Goal: Information Seeking & Learning: Learn about a topic

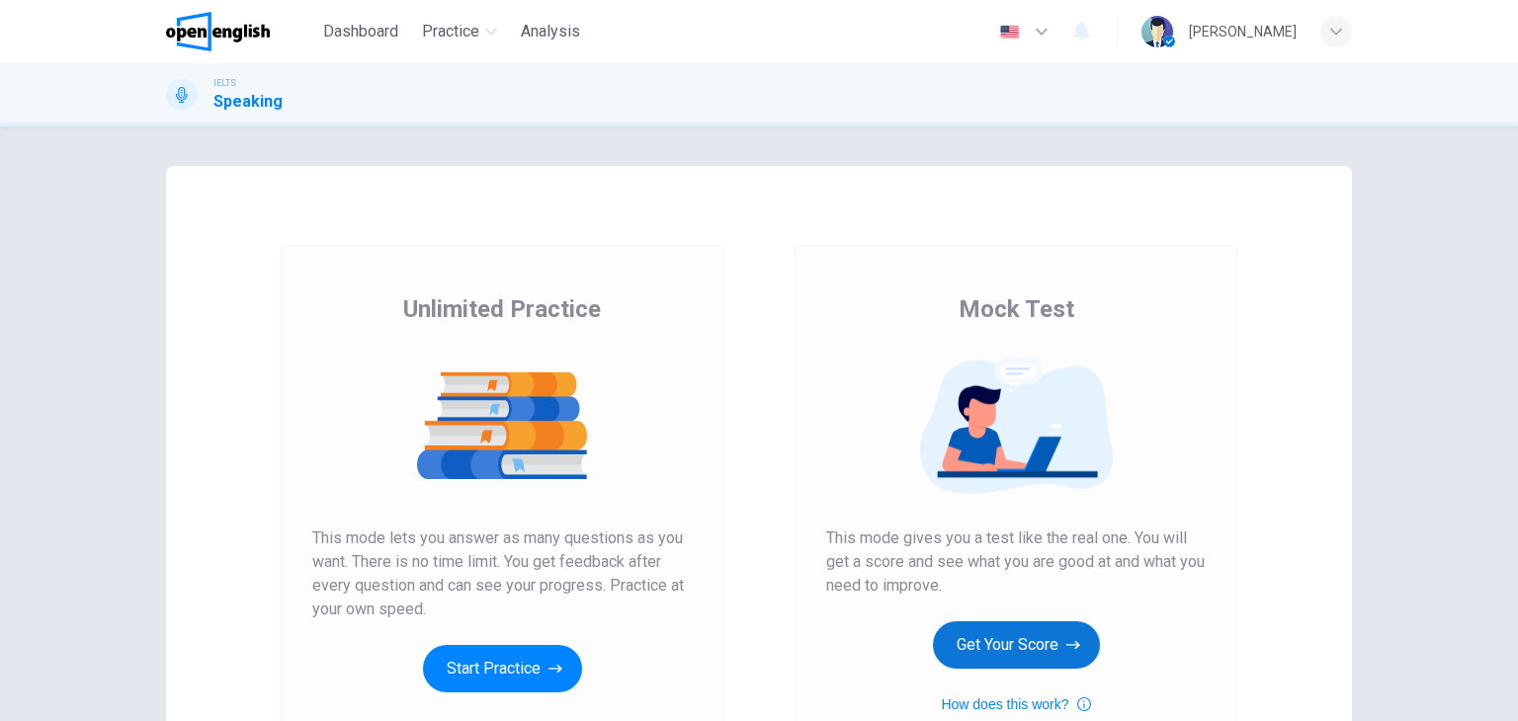
click at [1070, 630] on button "Get Your Score" at bounding box center [1016, 645] width 167 height 47
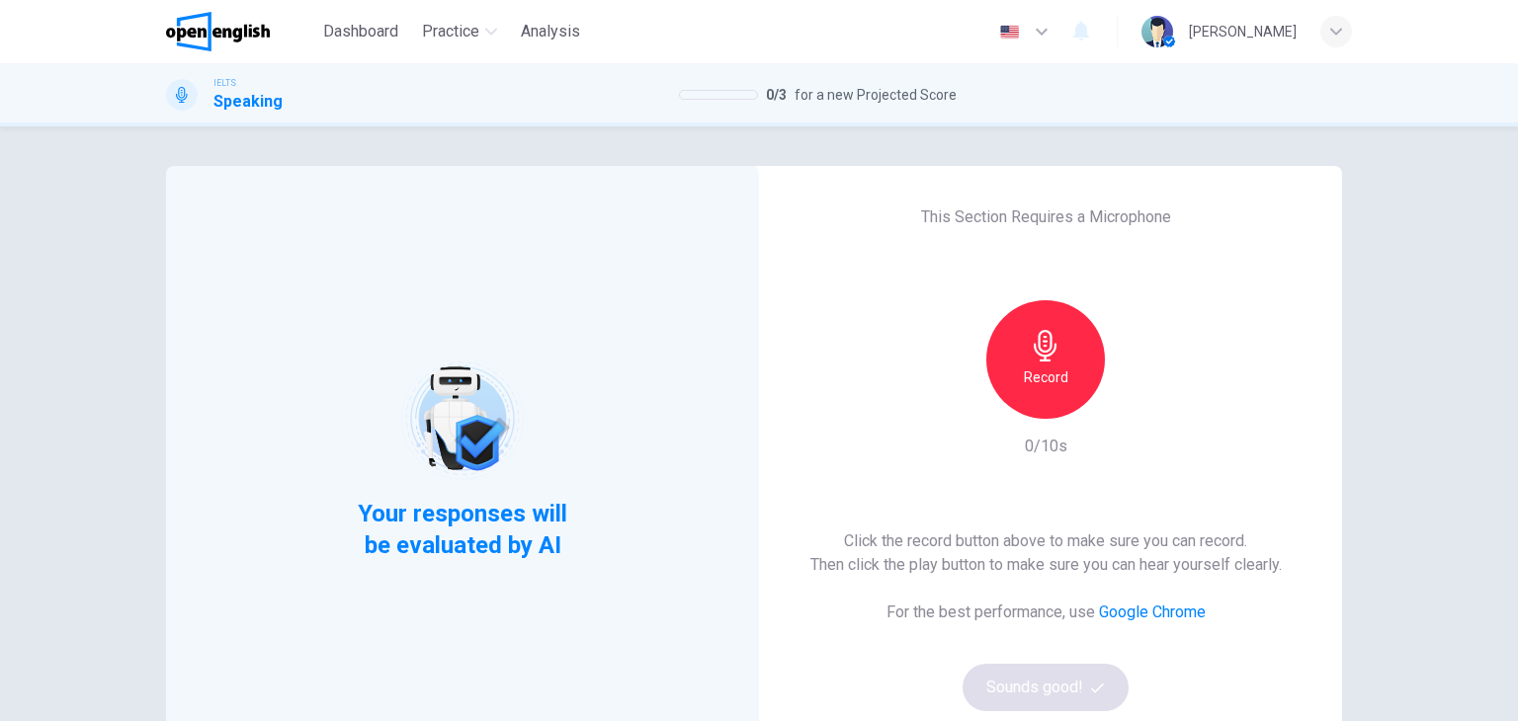
click at [1018, 333] on div "Record" at bounding box center [1045, 359] width 119 height 119
click at [978, 676] on button "Sounds good!" at bounding box center [1045, 687] width 166 height 47
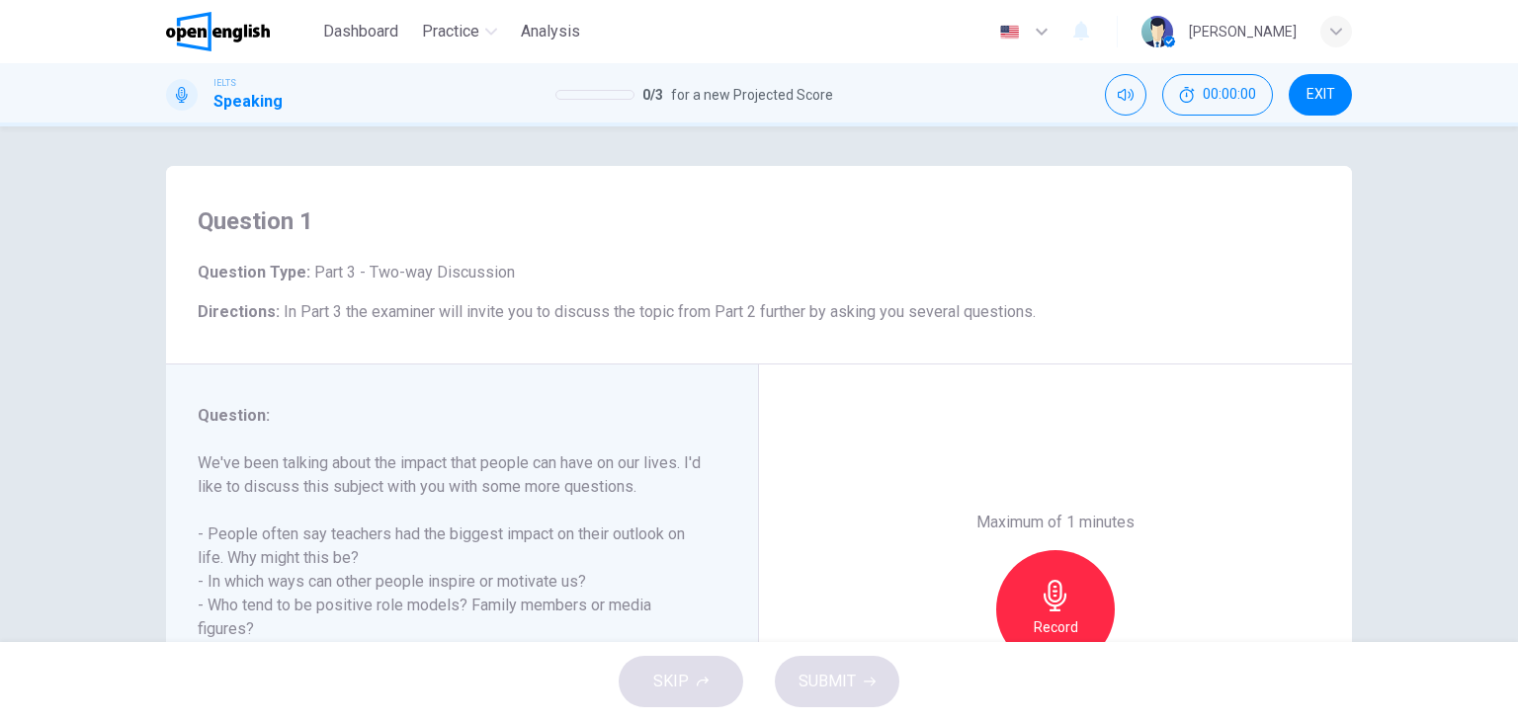
click at [932, 536] on div "Maximum of 1 minutes Record 0/60s" at bounding box center [1055, 610] width 593 height 490
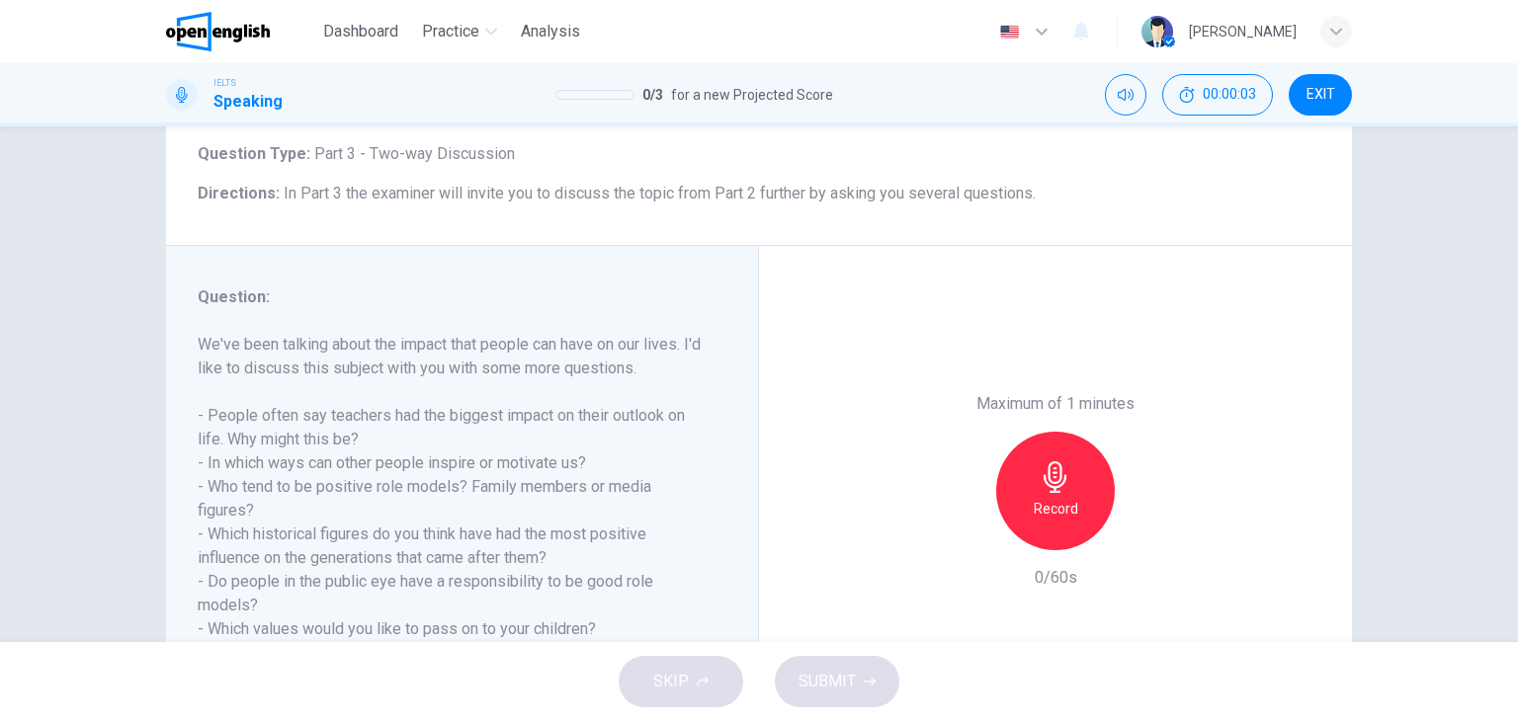
scroll to position [158, 0]
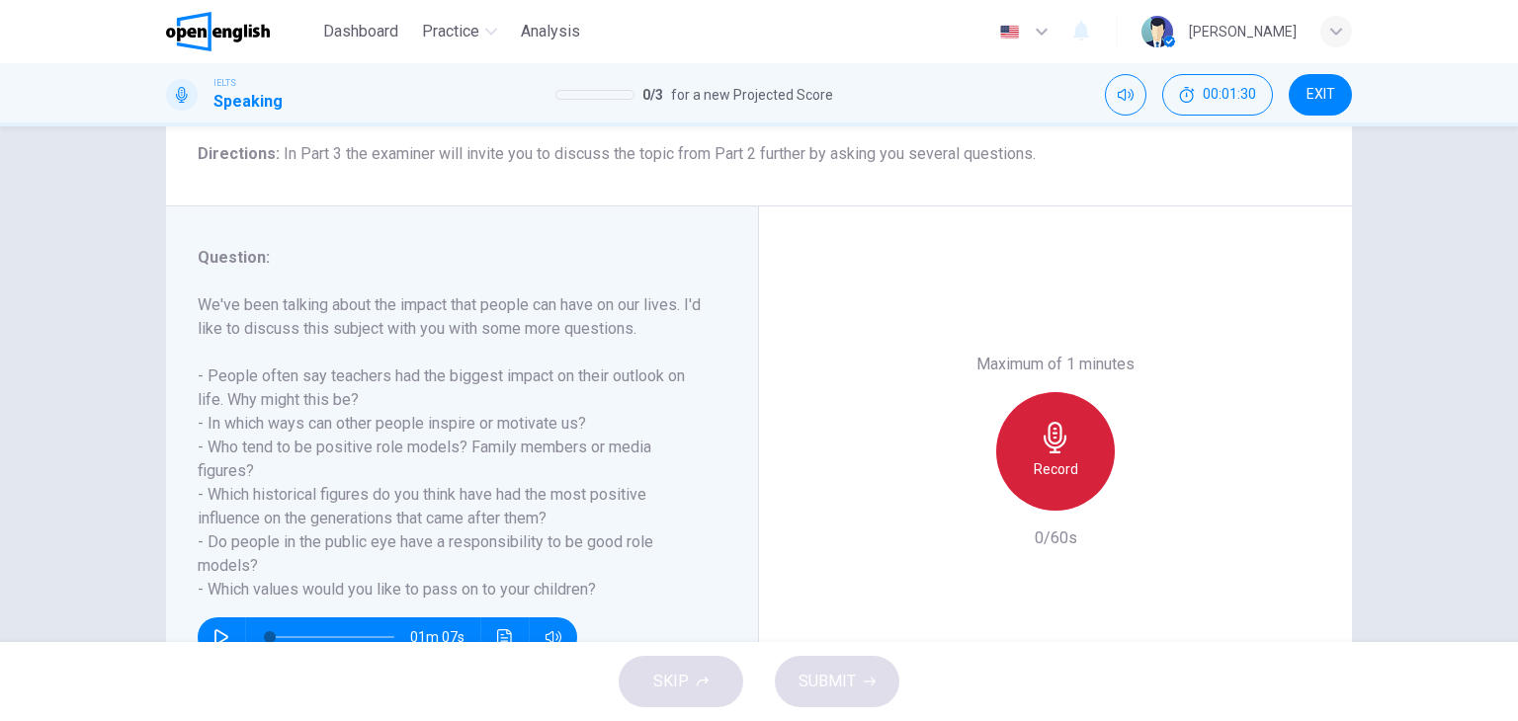
click at [1050, 447] on icon "button" at bounding box center [1054, 438] width 23 height 32
click at [1067, 488] on div "Stop" at bounding box center [1055, 451] width 119 height 119
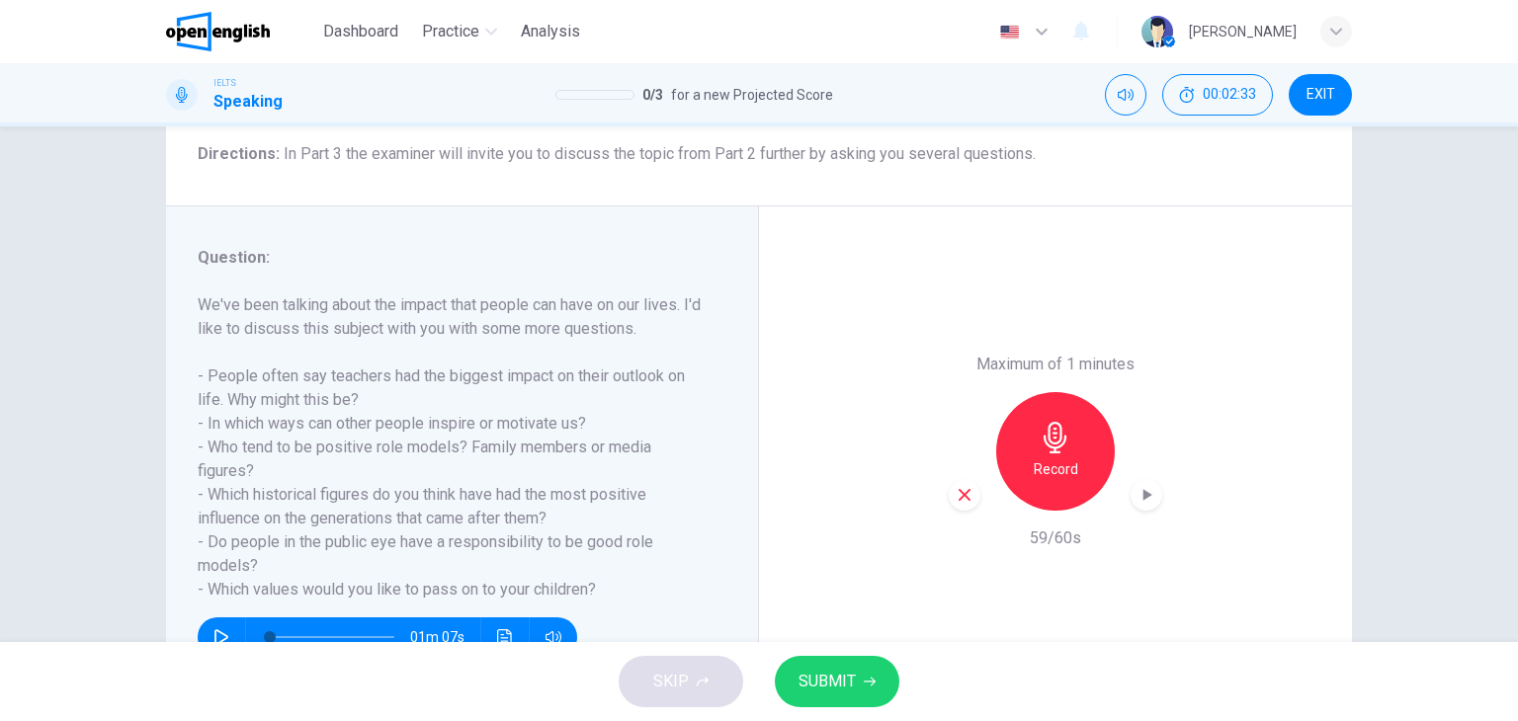
click at [853, 692] on span "SUBMIT" at bounding box center [826, 682] width 57 height 28
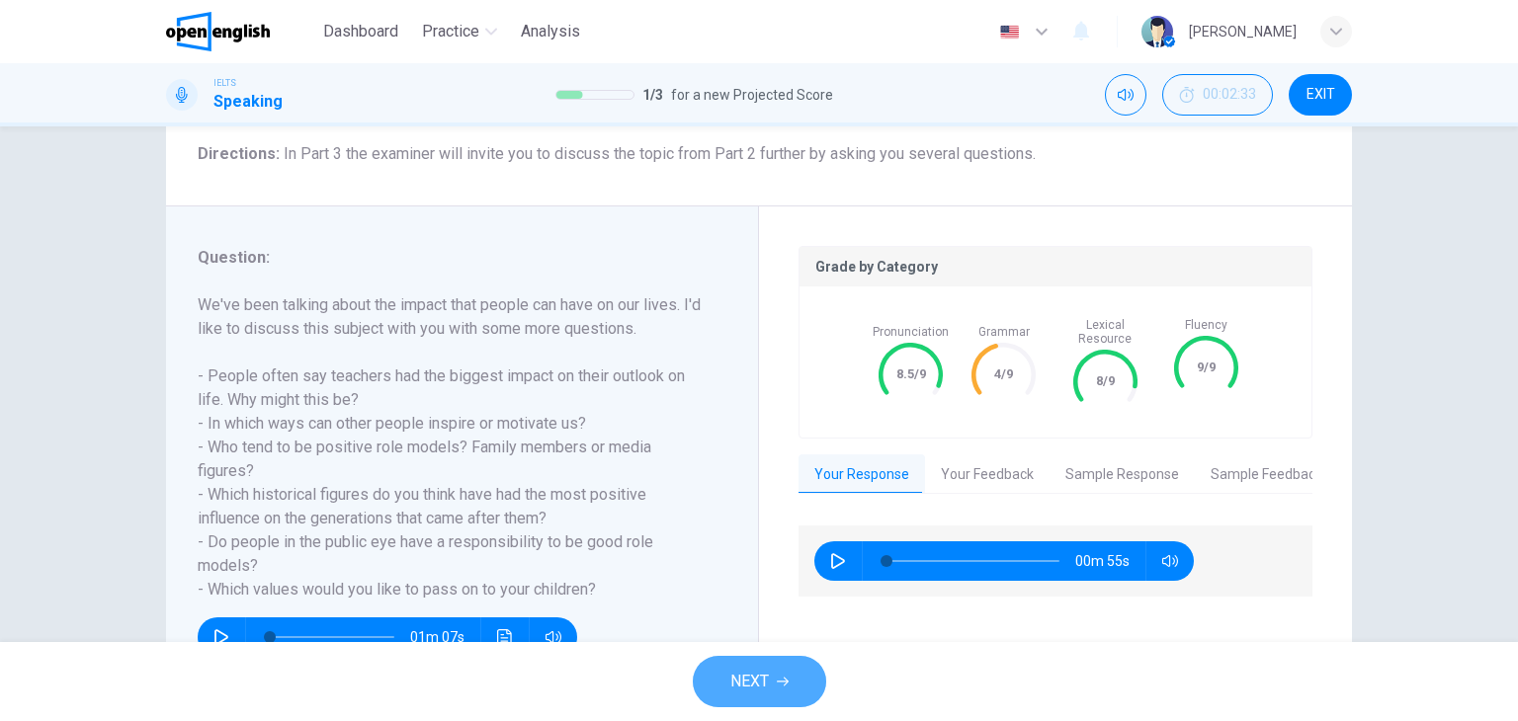
click at [790, 673] on button "NEXT" at bounding box center [759, 681] width 133 height 51
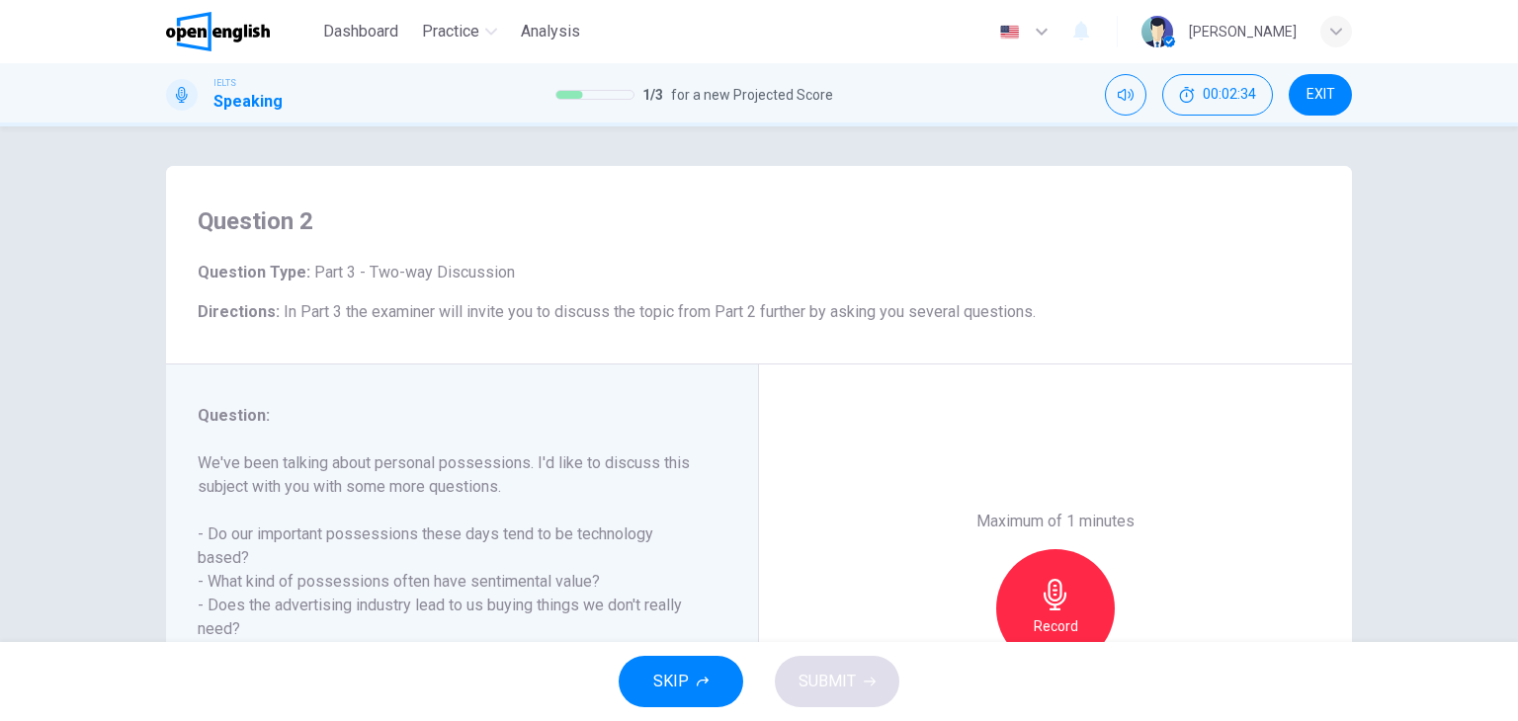
click at [833, 542] on div "Maximum of 1 minutes Record 0/60s" at bounding box center [1055, 609] width 593 height 488
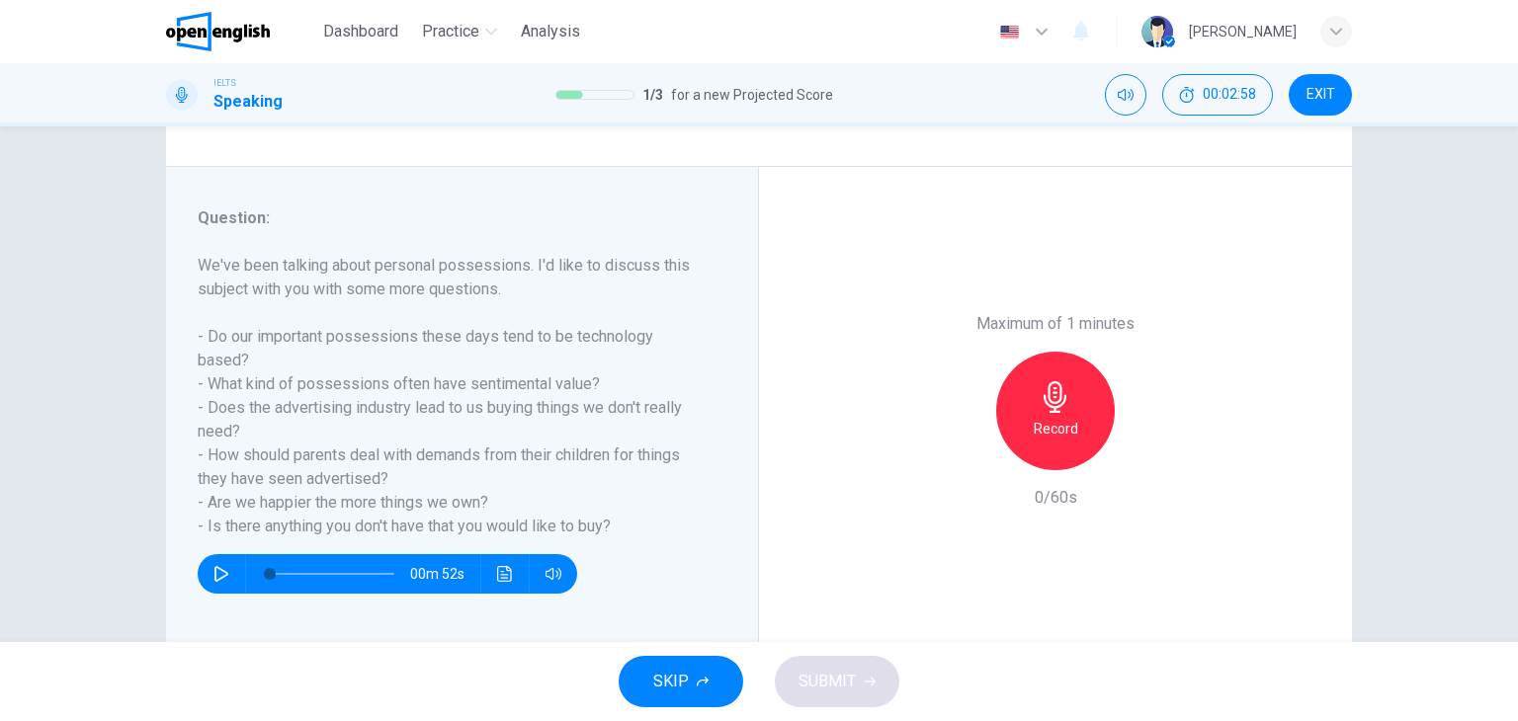
scroll to position [237, 0]
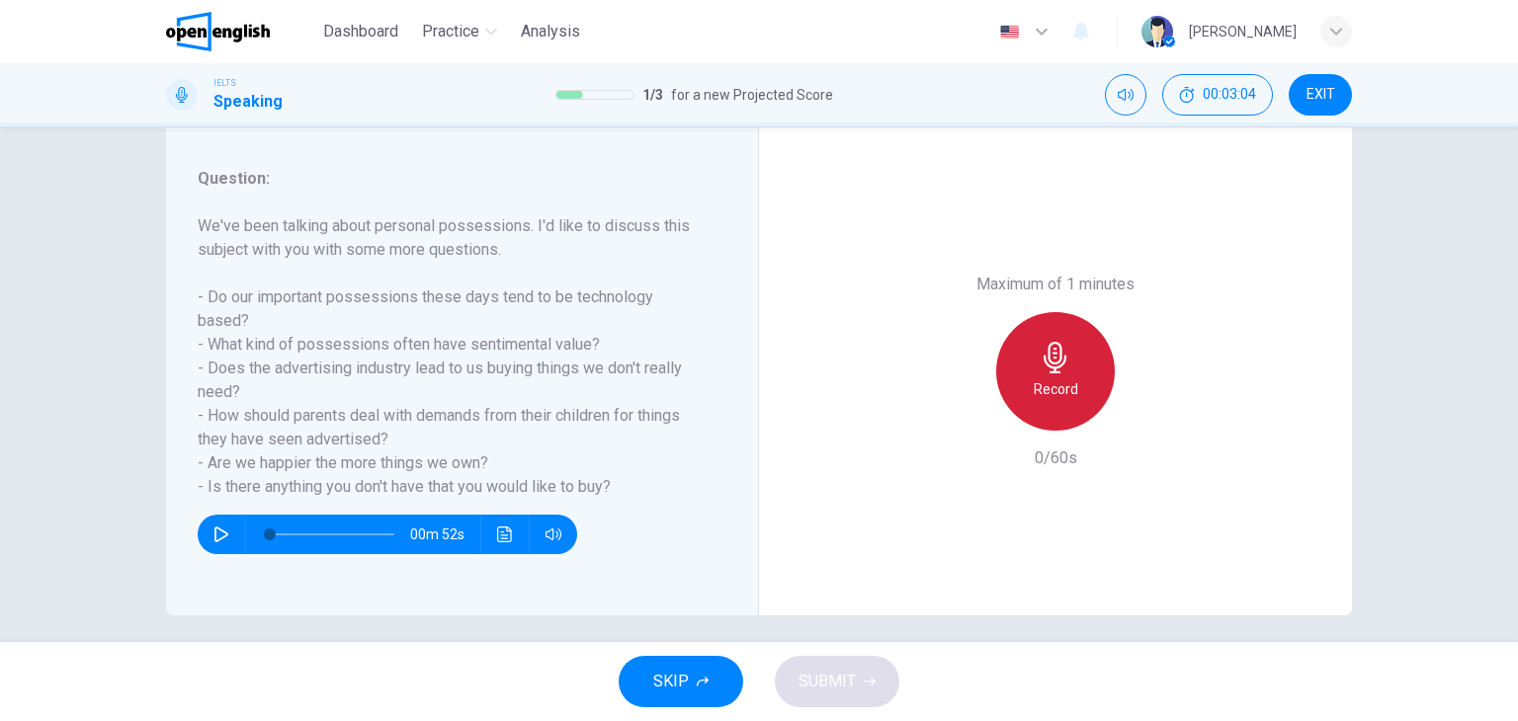
click at [1040, 391] on h6 "Record" at bounding box center [1056, 389] width 44 height 24
click at [1094, 357] on div "Stop" at bounding box center [1055, 371] width 119 height 119
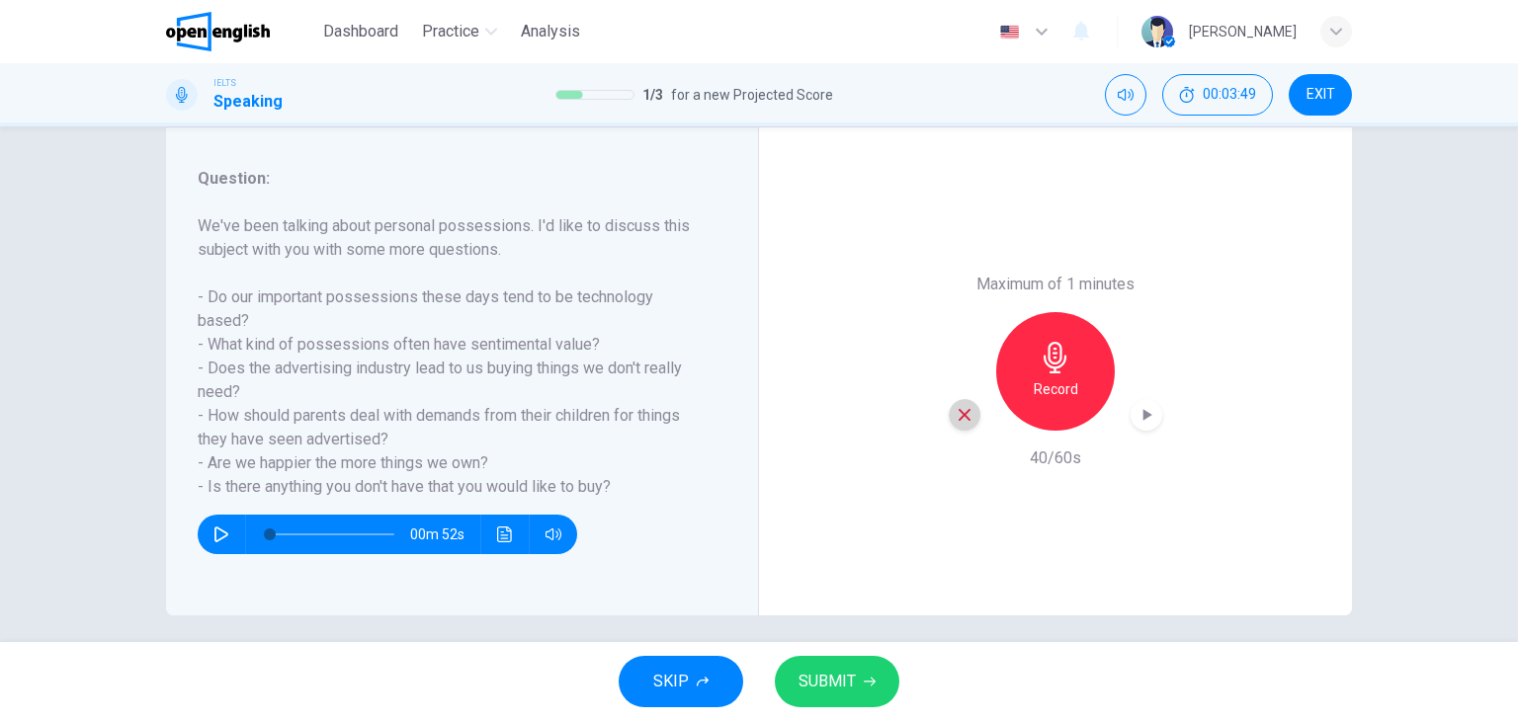
click at [956, 424] on div "button" at bounding box center [965, 415] width 32 height 32
click at [1071, 395] on h6 "Record" at bounding box center [1056, 389] width 44 height 24
click at [788, 676] on button "SUBMIT" at bounding box center [837, 681] width 125 height 51
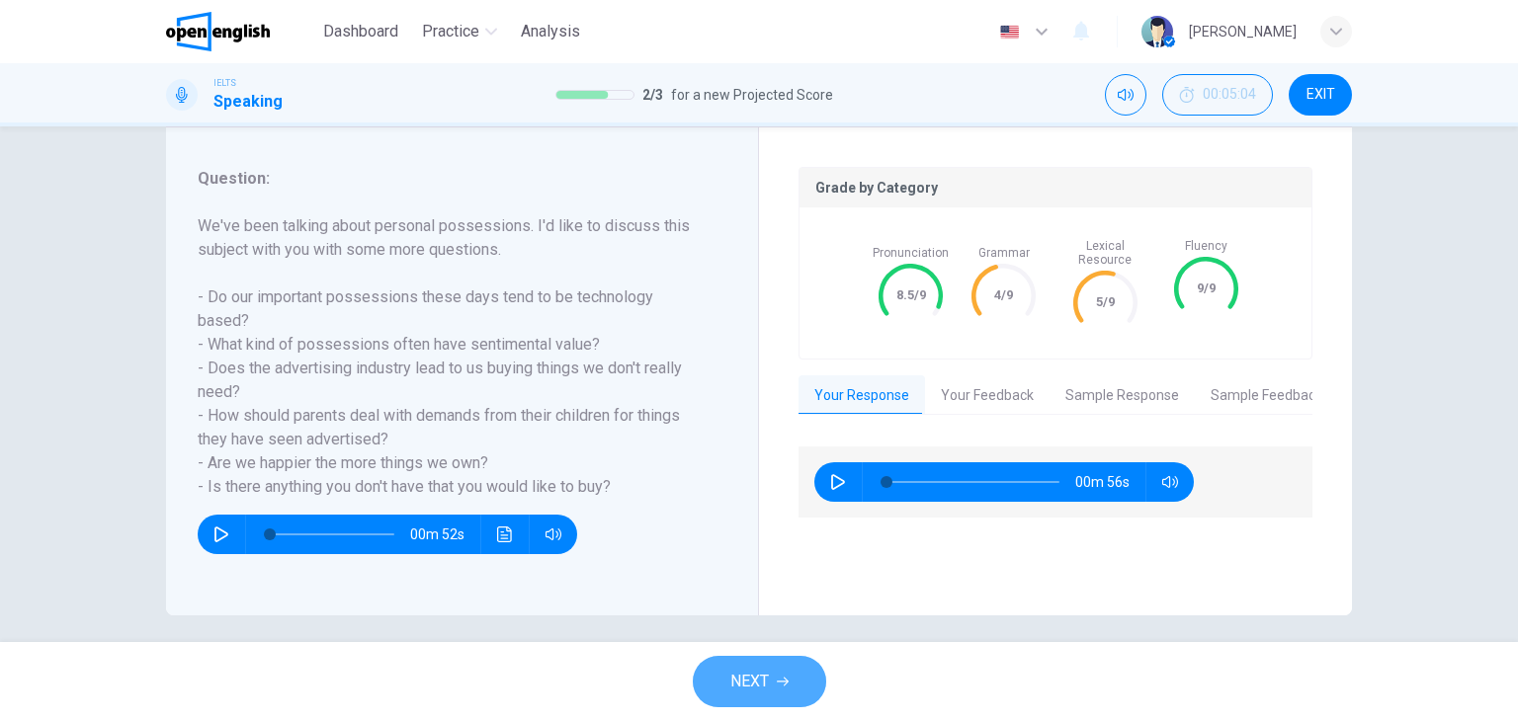
click at [765, 672] on span "NEXT" at bounding box center [749, 682] width 39 height 28
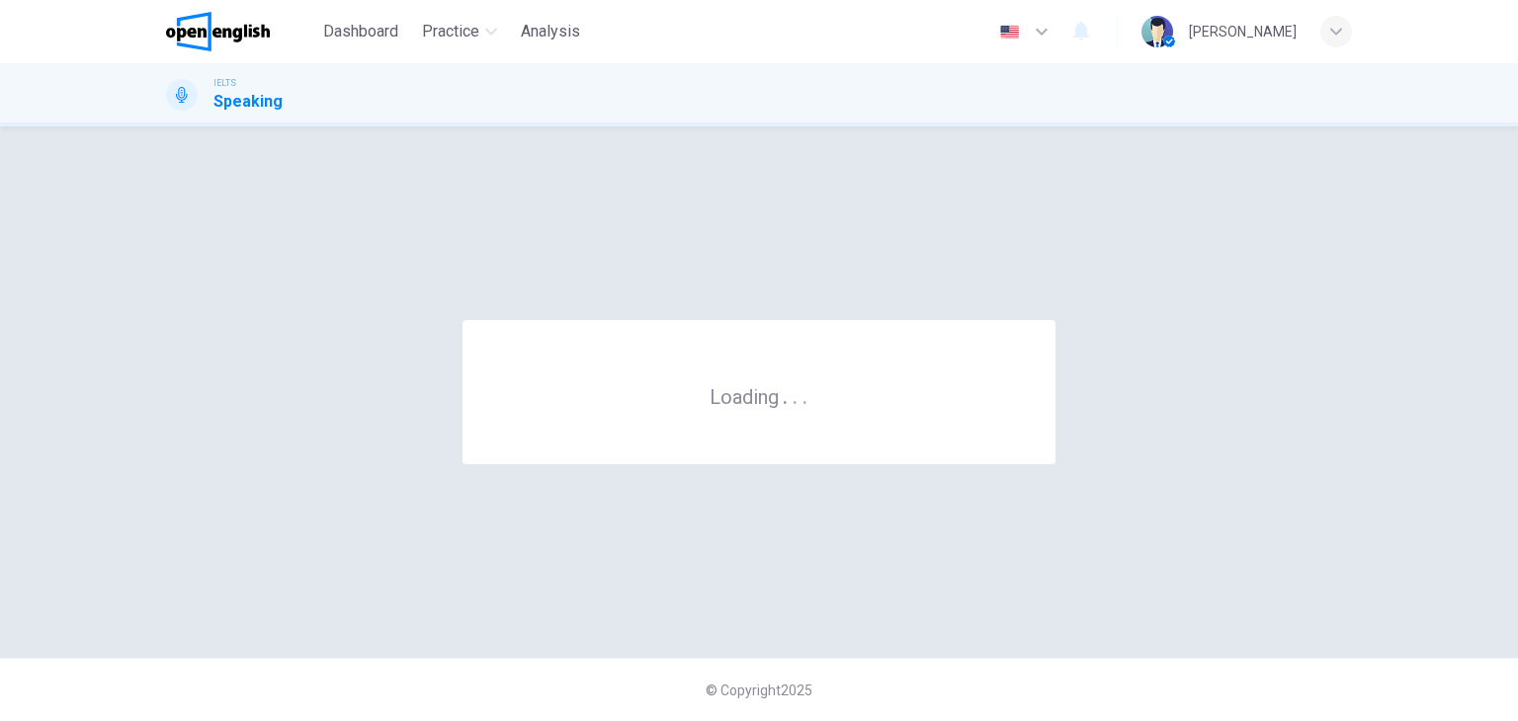
scroll to position [0, 0]
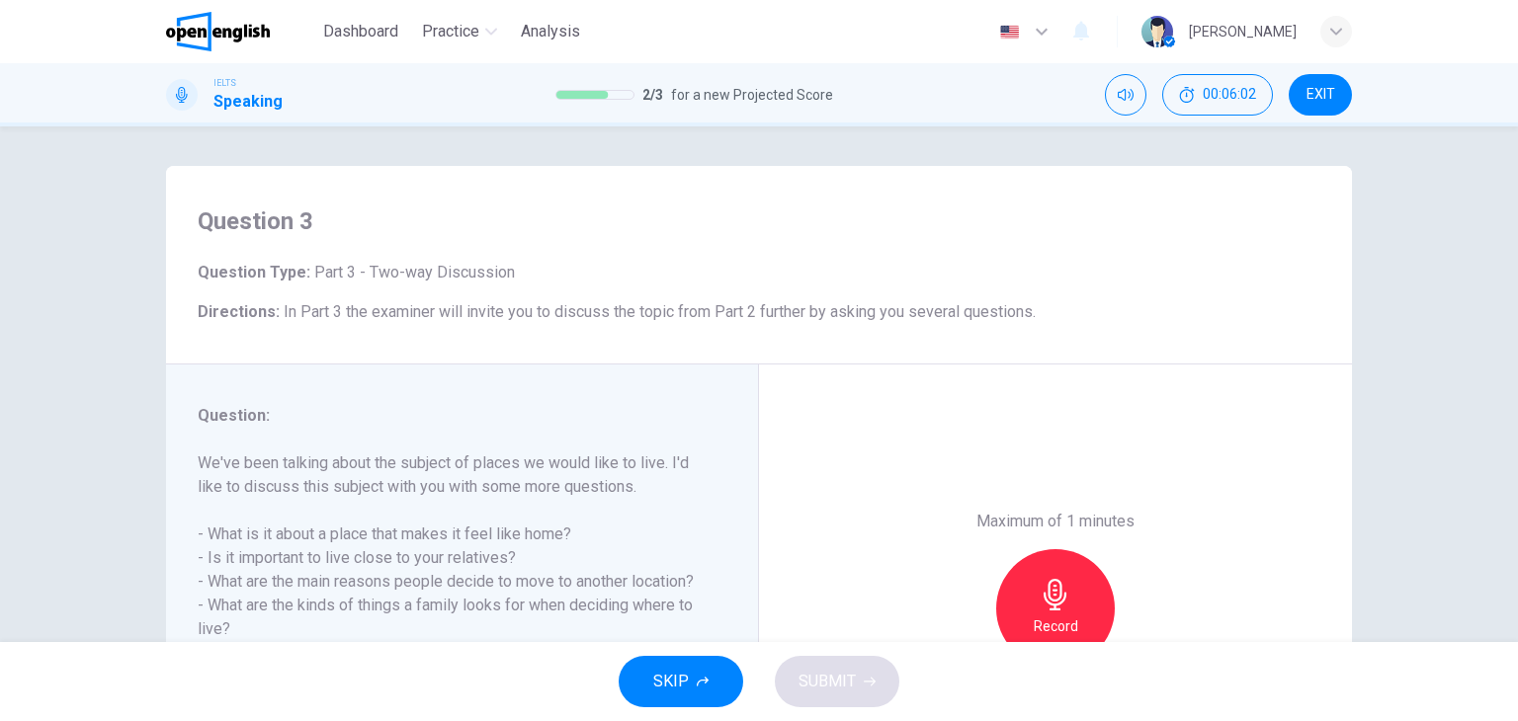
click at [853, 536] on div "Maximum of 1 minutes Record 0/60s" at bounding box center [1055, 609] width 593 height 488
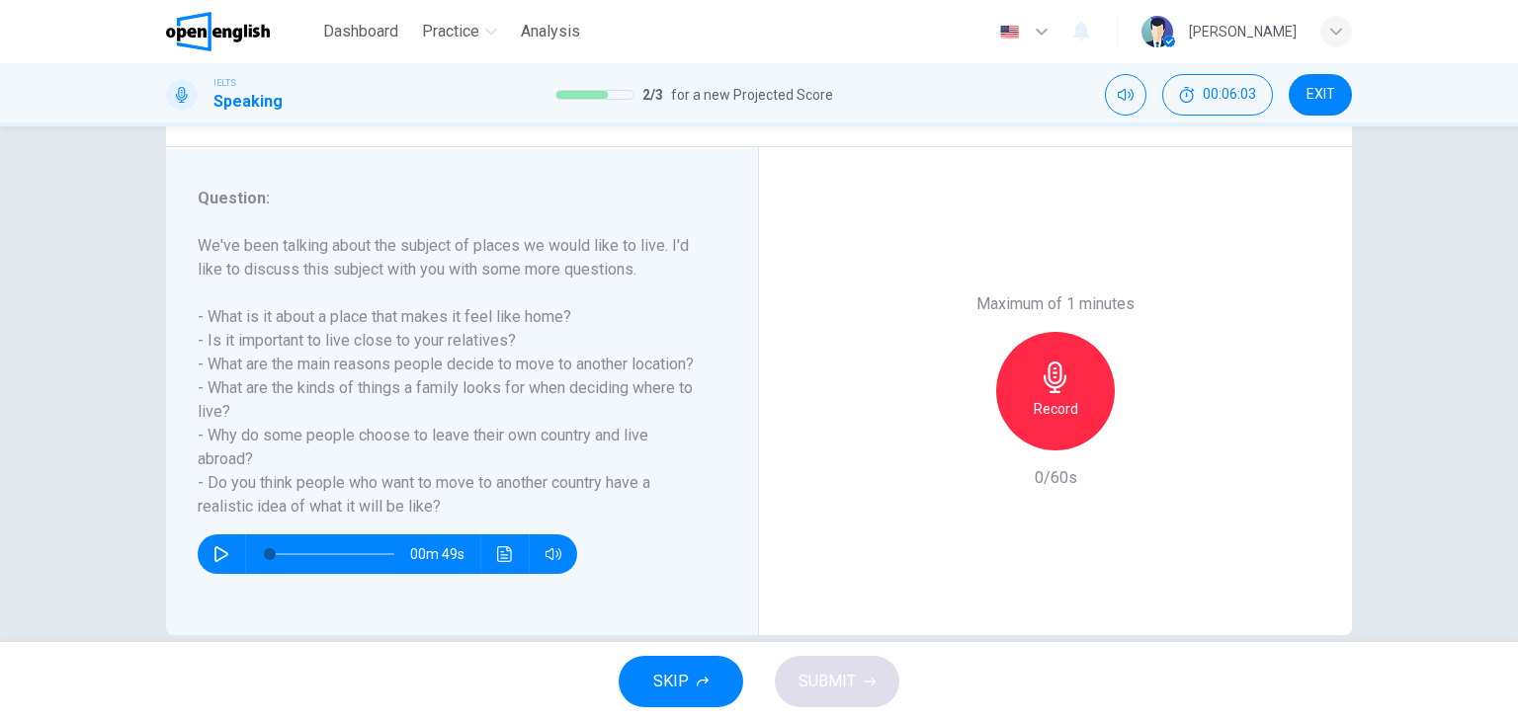
scroll to position [237, 0]
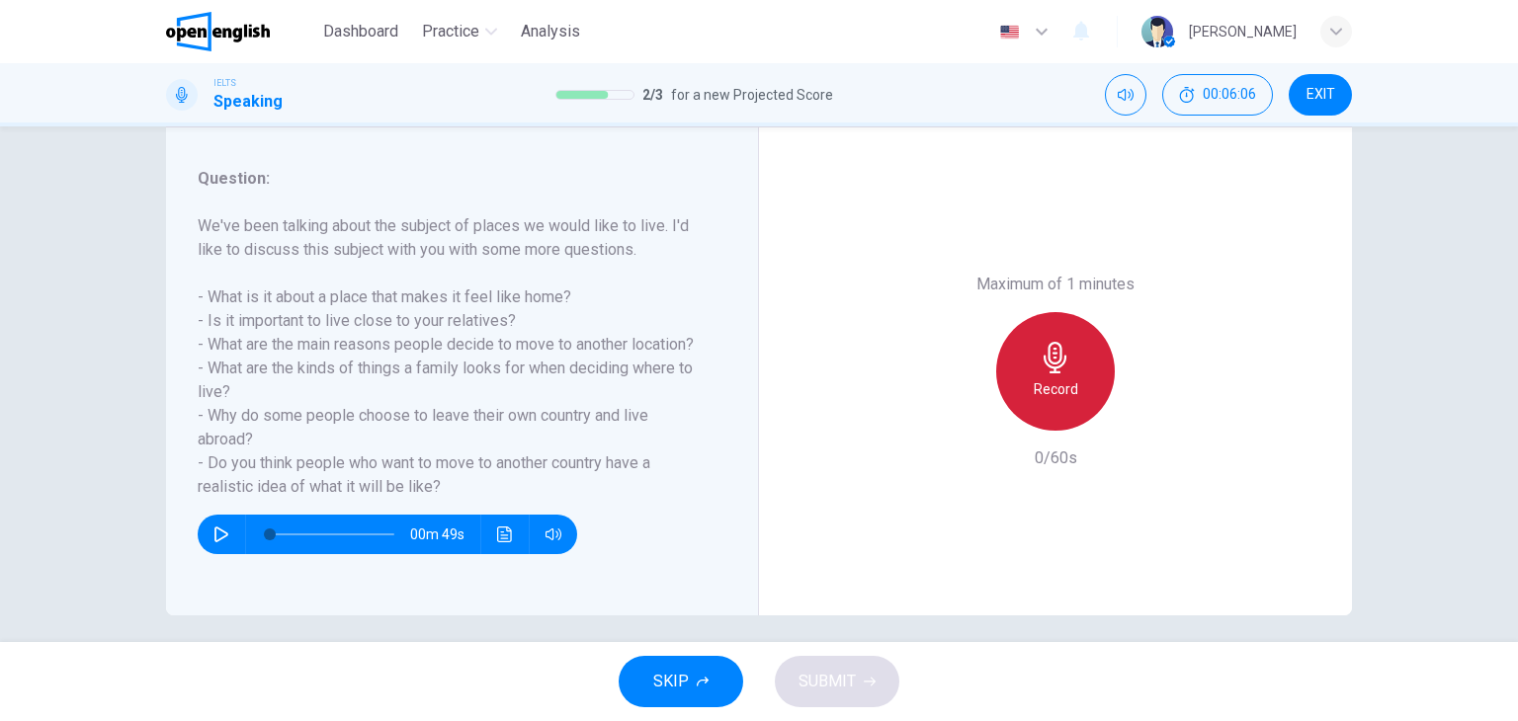
click at [1050, 371] on icon "button" at bounding box center [1054, 358] width 23 height 32
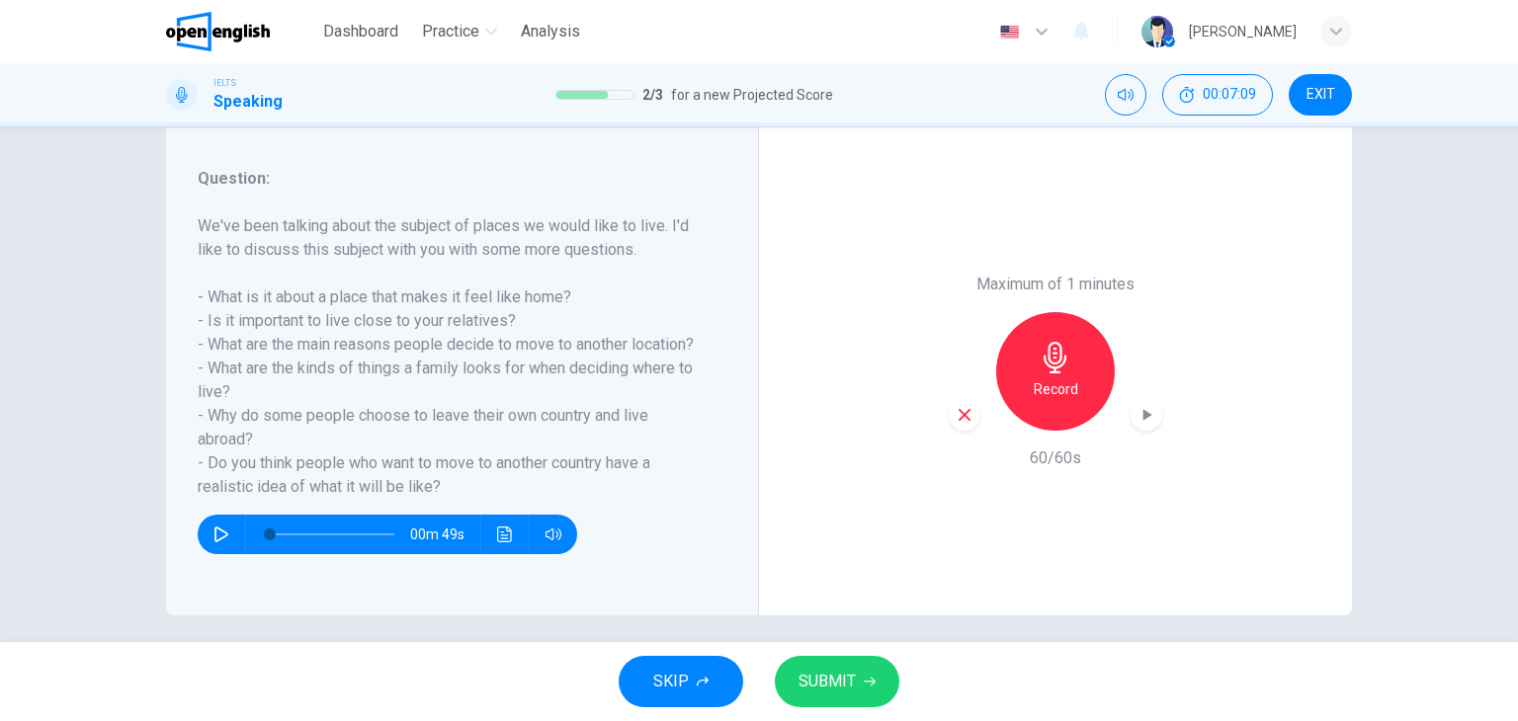
click at [856, 667] on button "SUBMIT" at bounding box center [837, 681] width 125 height 51
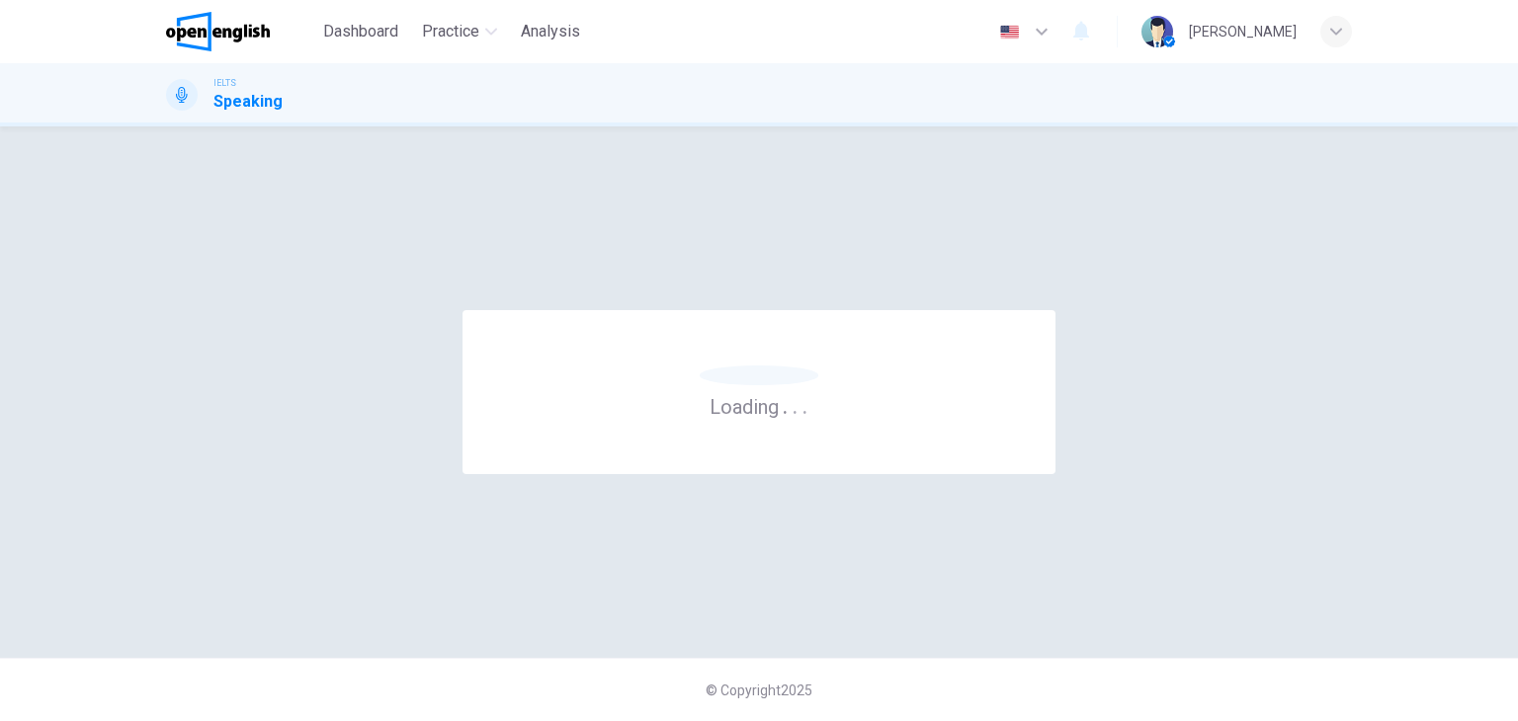
scroll to position [0, 0]
